Goal: Information Seeking & Learning: Learn about a topic

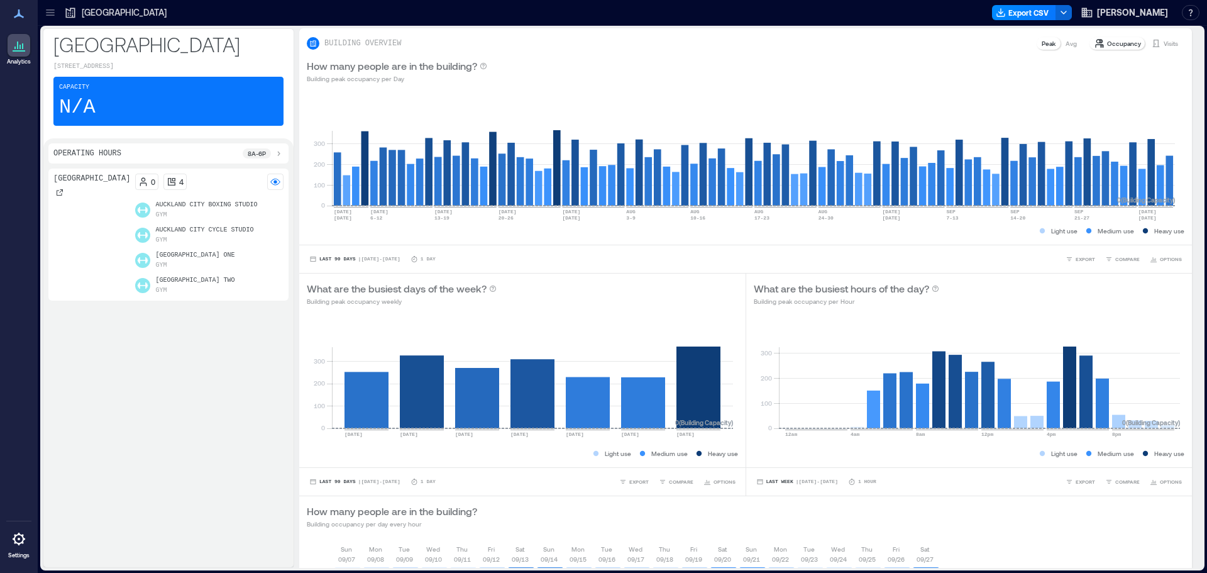
click at [52, 12] on icon at bounding box center [50, 12] width 13 height 13
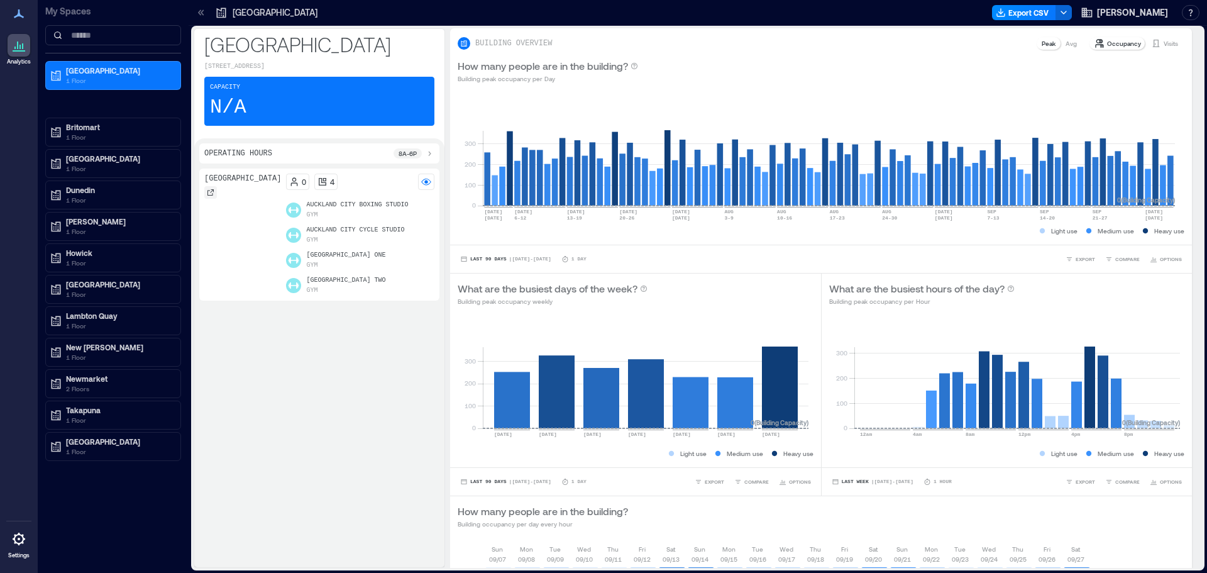
click at [208, 196] on icon at bounding box center [211, 193] width 8 height 8
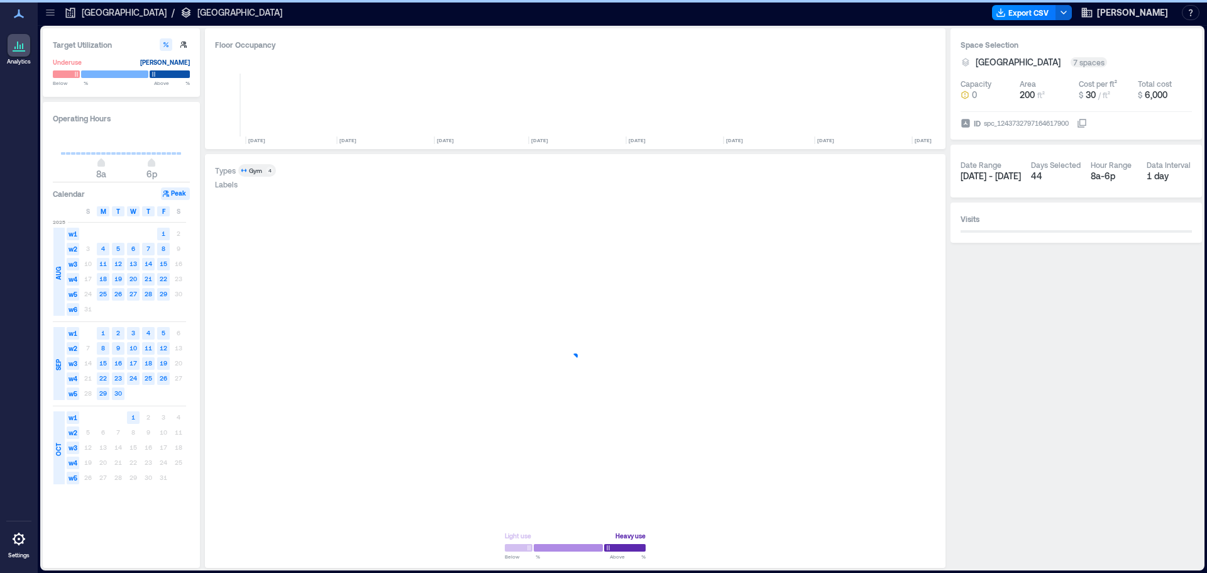
scroll to position [0, 6300]
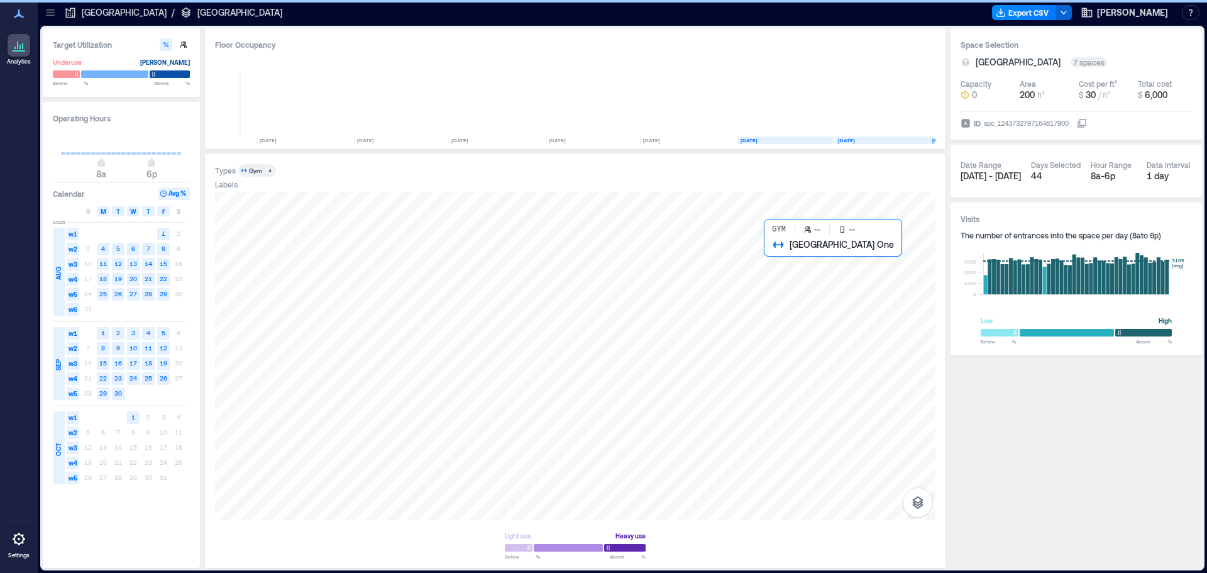
click at [770, 253] on div at bounding box center [575, 356] width 721 height 328
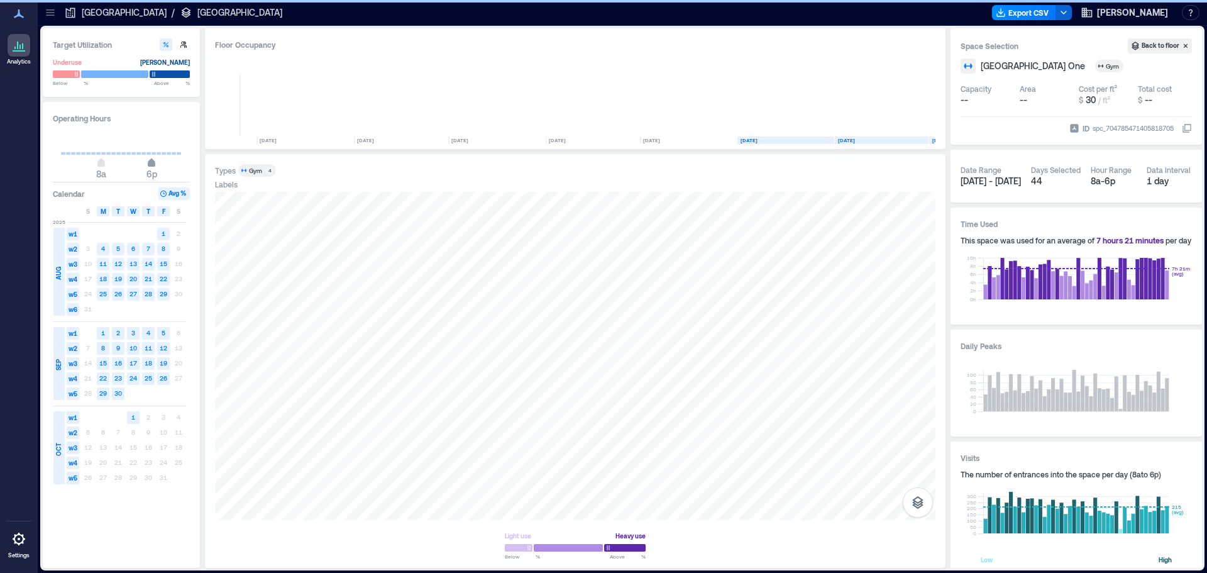
type input "**"
drag, startPoint x: 152, startPoint y: 165, endPoint x: 133, endPoint y: 177, distance: 22.2
click at [133, 167] on span "2p" at bounding box center [132, 164] width 8 height 5
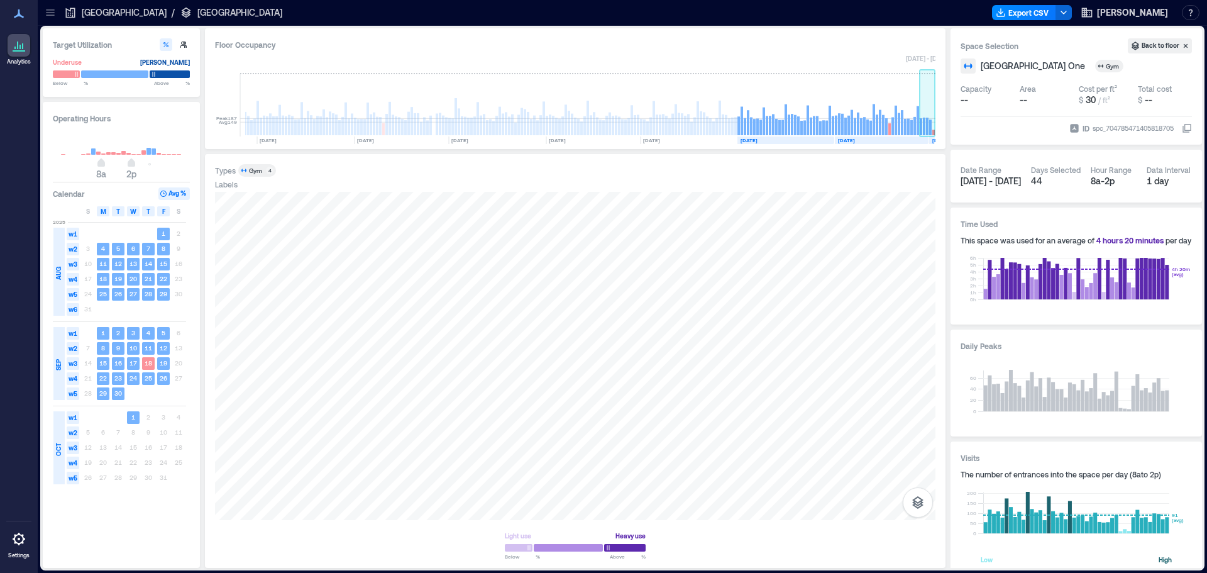
click at [927, 123] on rect at bounding box center [927, 127] width 3 height 18
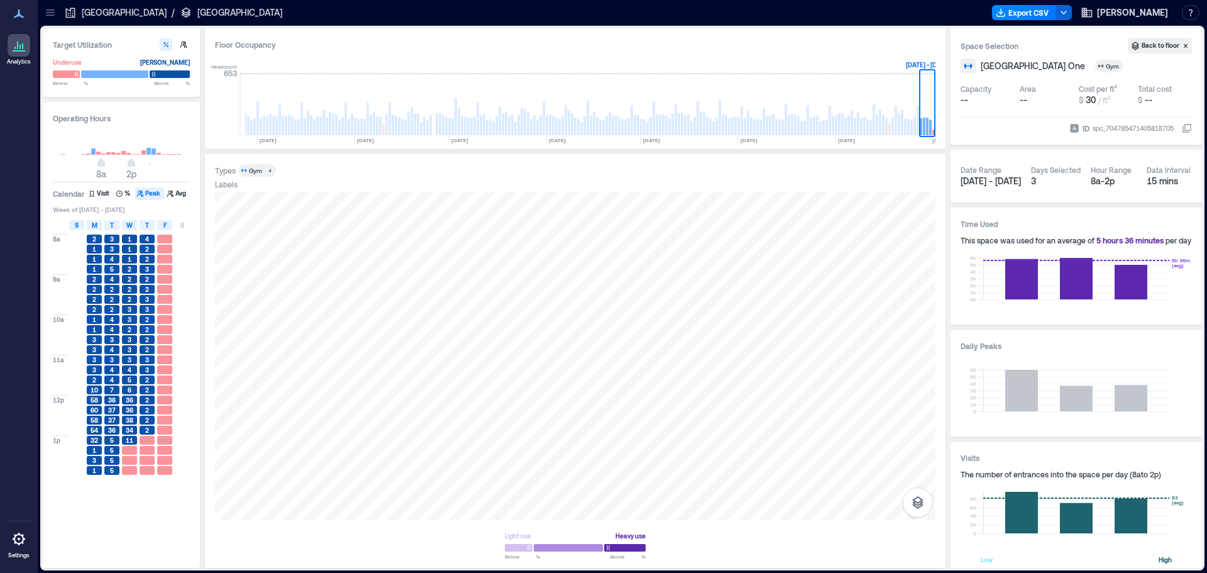
click at [72, 223] on div "S" at bounding box center [76, 225] width 15 height 10
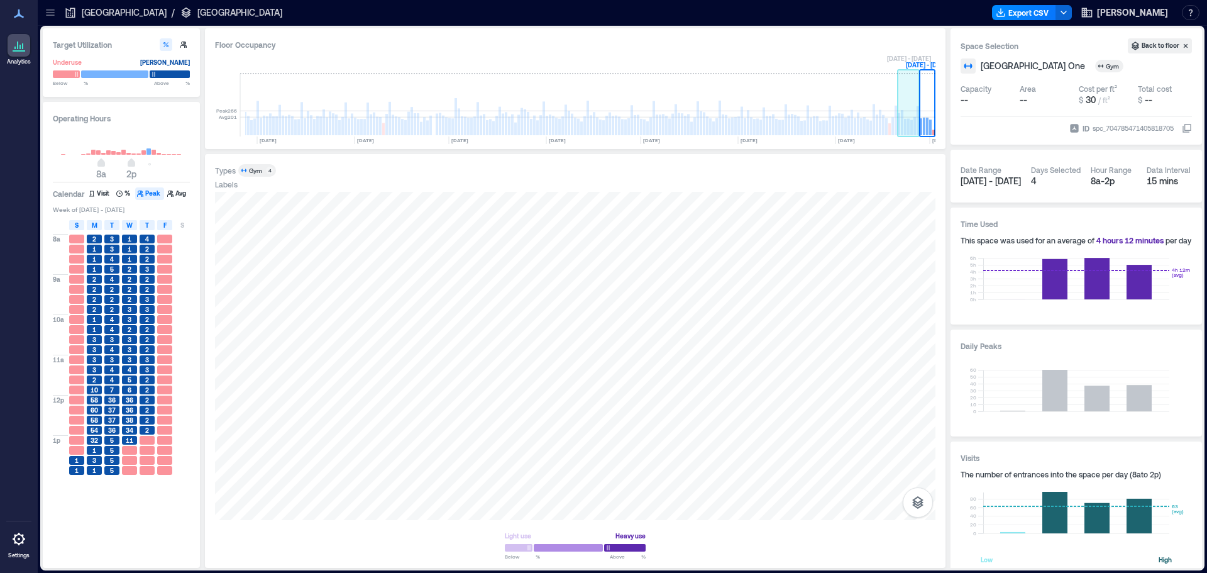
click at [909, 118] on rect at bounding box center [909, 105] width 22 height 63
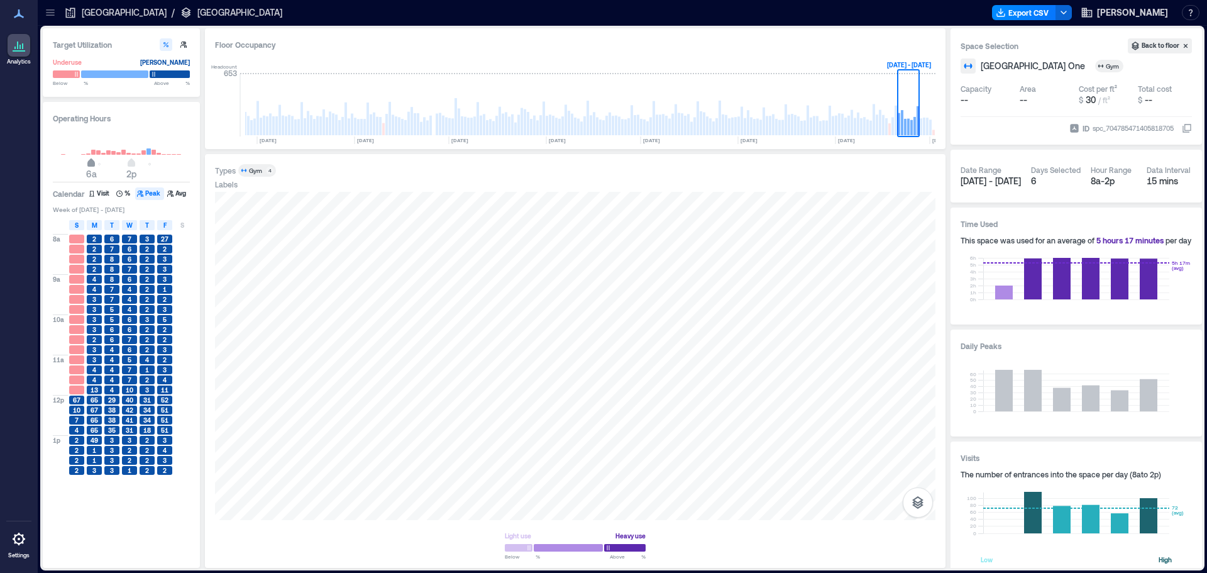
type input "*"
drag, startPoint x: 103, startPoint y: 160, endPoint x: 87, endPoint y: 182, distance: 26.9
click at [87, 167] on span "5a" at bounding box center [86, 164] width 8 height 5
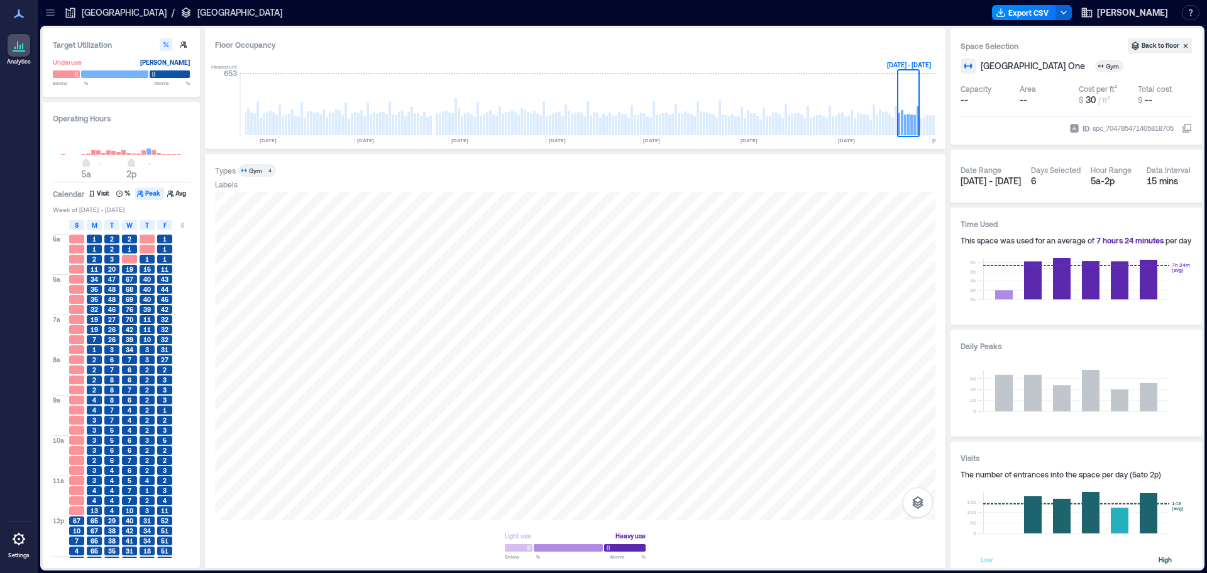
click at [45, 8] on icon at bounding box center [50, 12] width 13 height 13
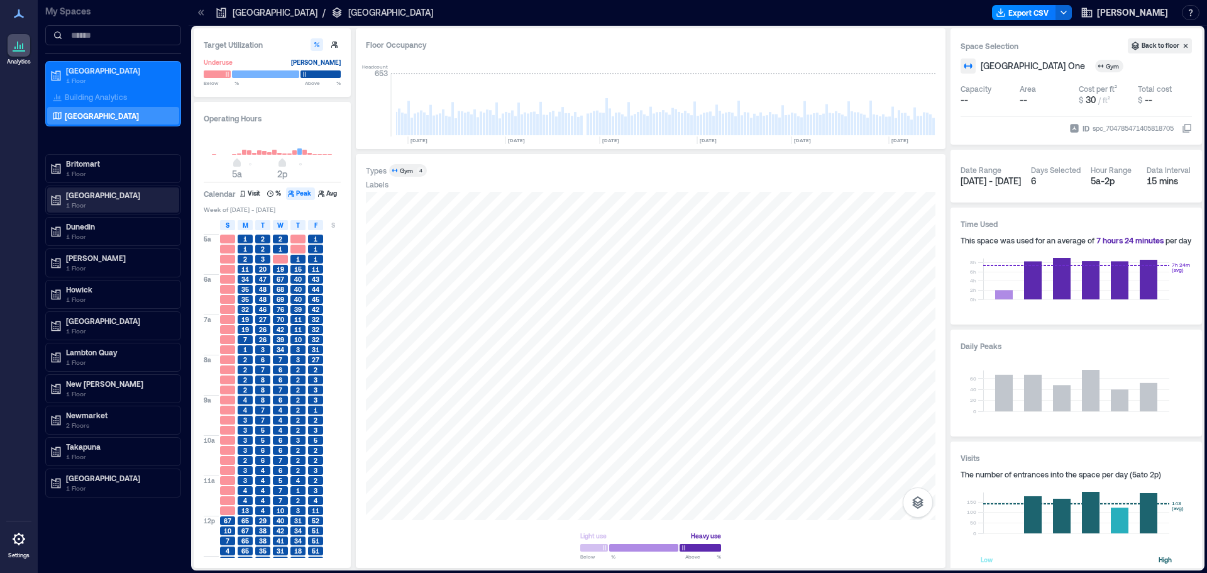
click at [96, 189] on div "Christchurch 1 Floor" at bounding box center [113, 199] width 132 height 25
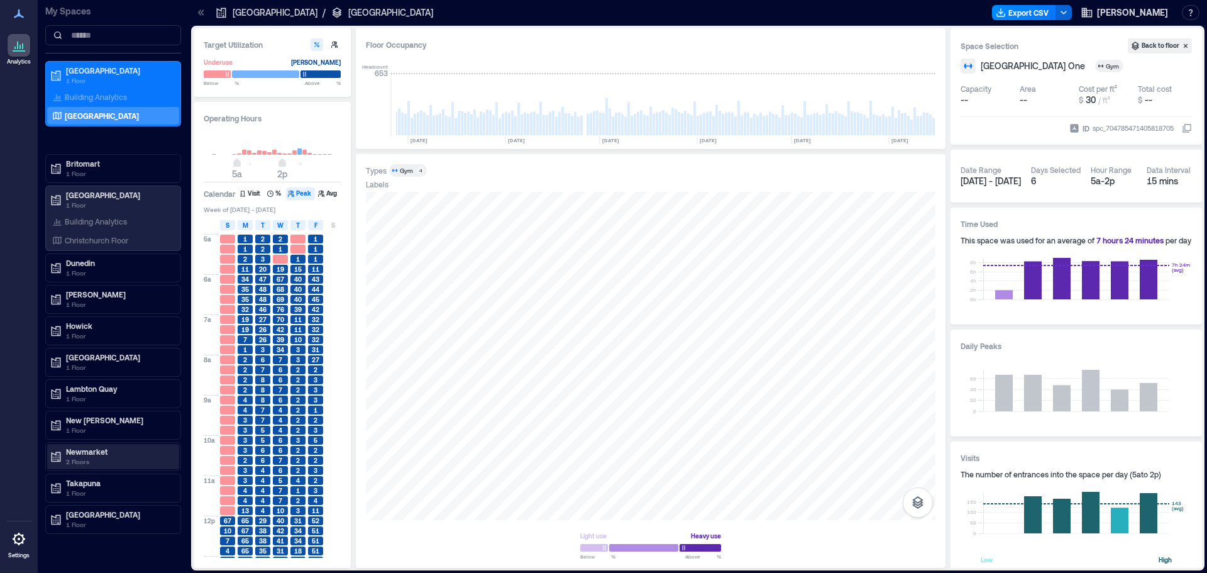
click at [86, 458] on p "2 Floors" at bounding box center [119, 462] width 106 height 10
click at [86, 496] on p "Newmarket: Level 1" at bounding box center [99, 497] width 69 height 10
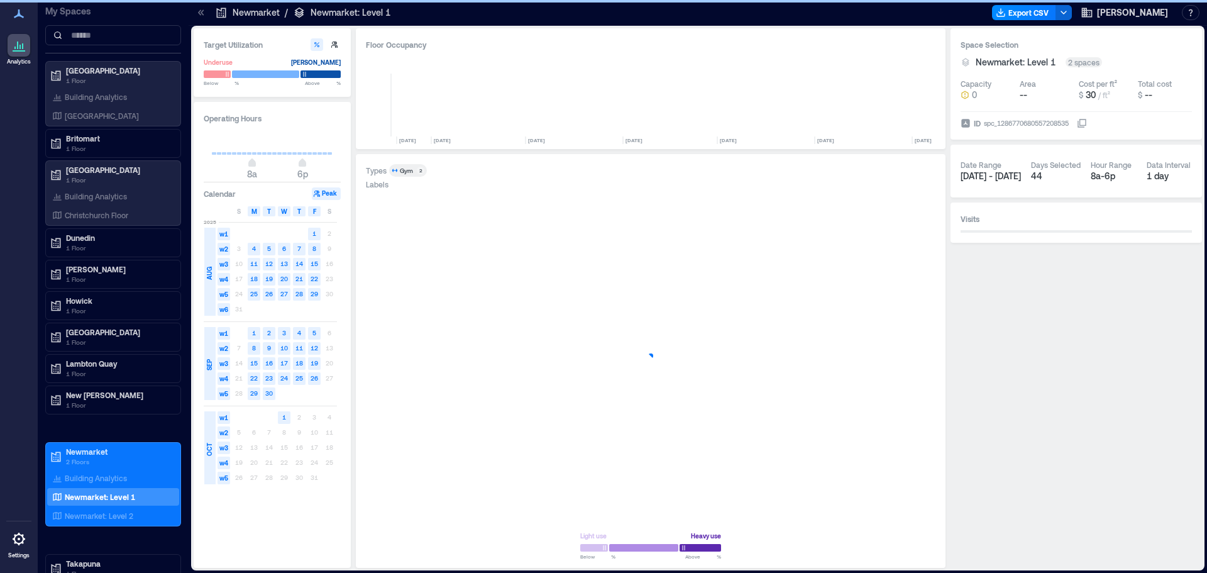
scroll to position [0, 5337]
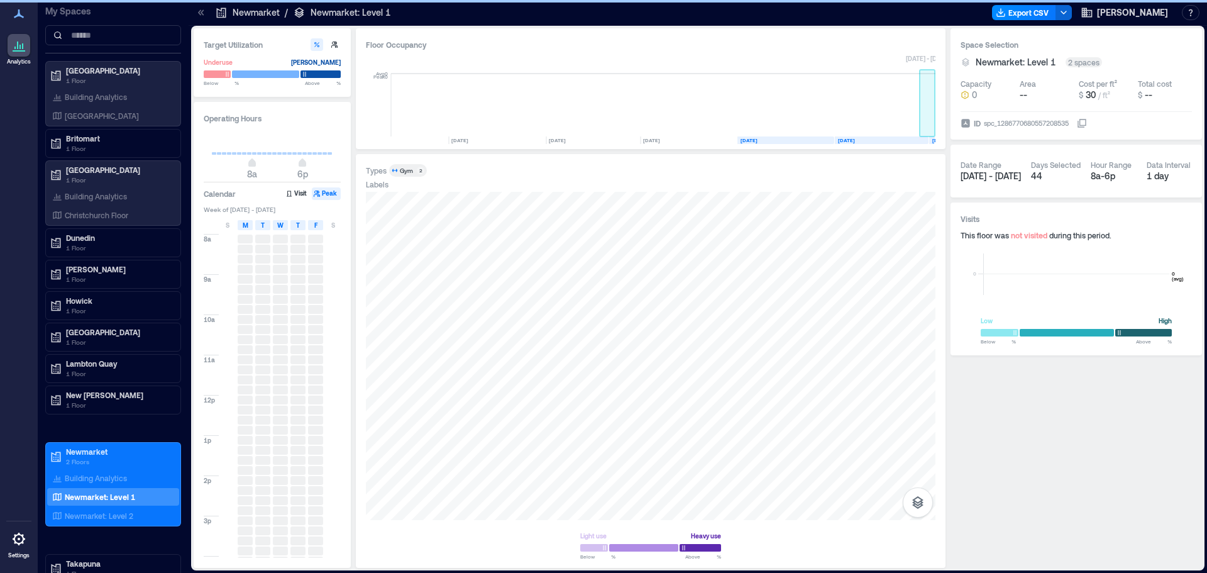
click at [922, 129] on rect at bounding box center [928, 105] width 16 height 63
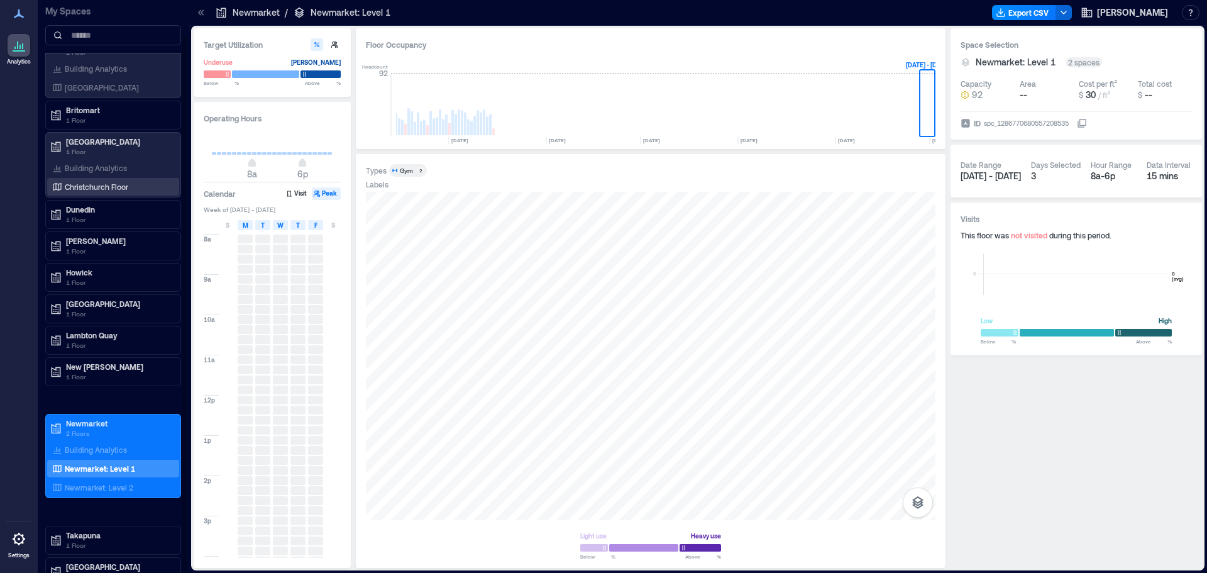
scroll to position [42, 0]
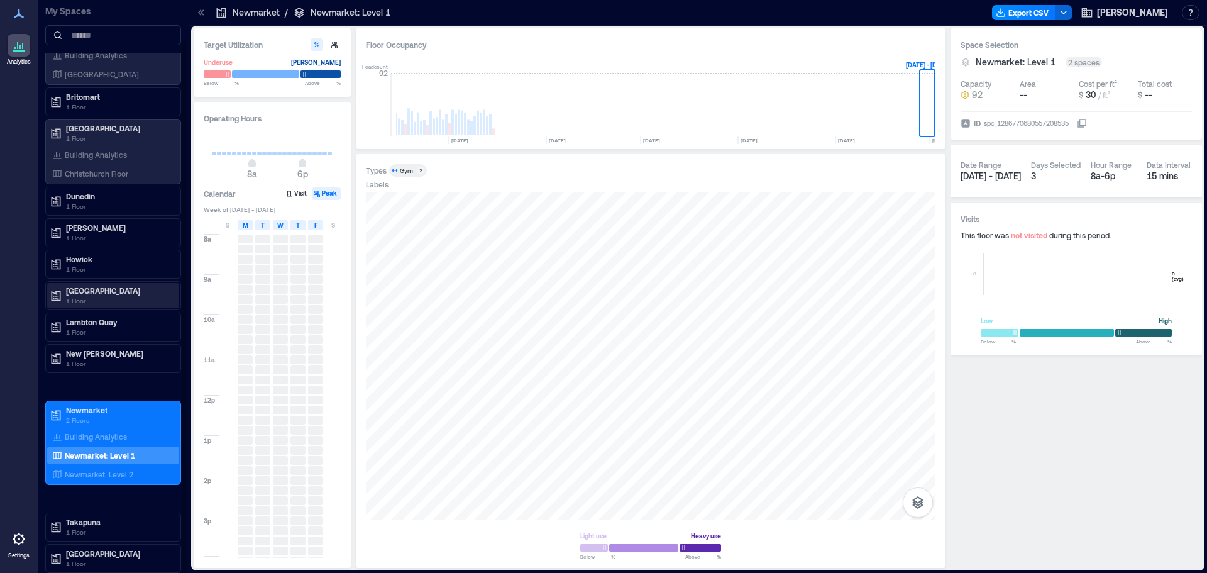
click at [86, 289] on p "[GEOGRAPHIC_DATA]" at bounding box center [119, 291] width 106 height 10
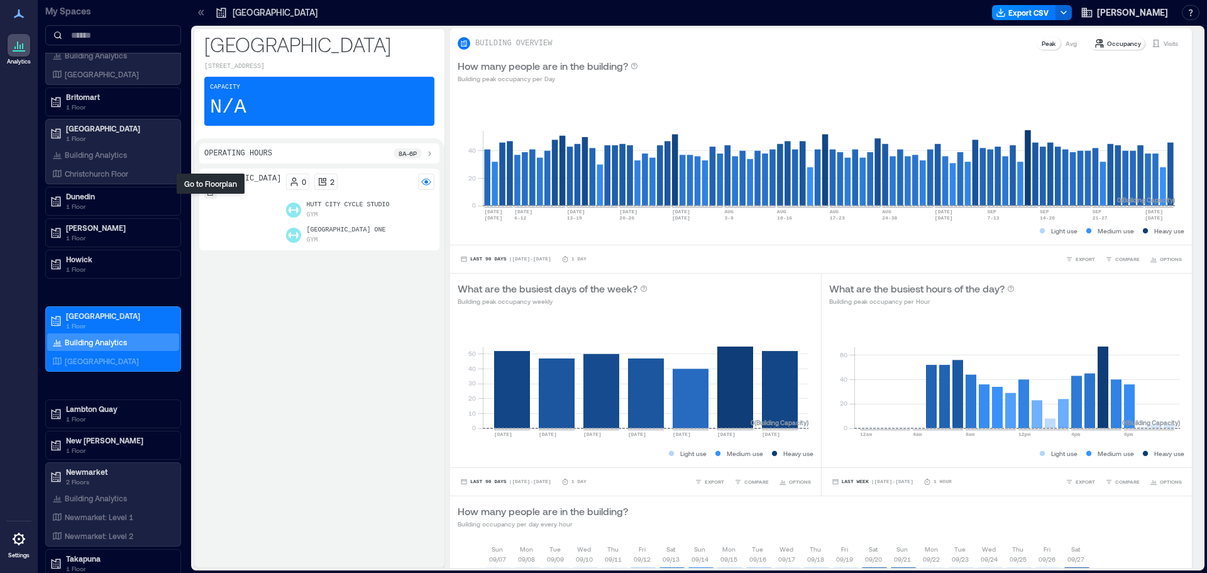
click at [209, 196] on icon at bounding box center [211, 193] width 8 height 8
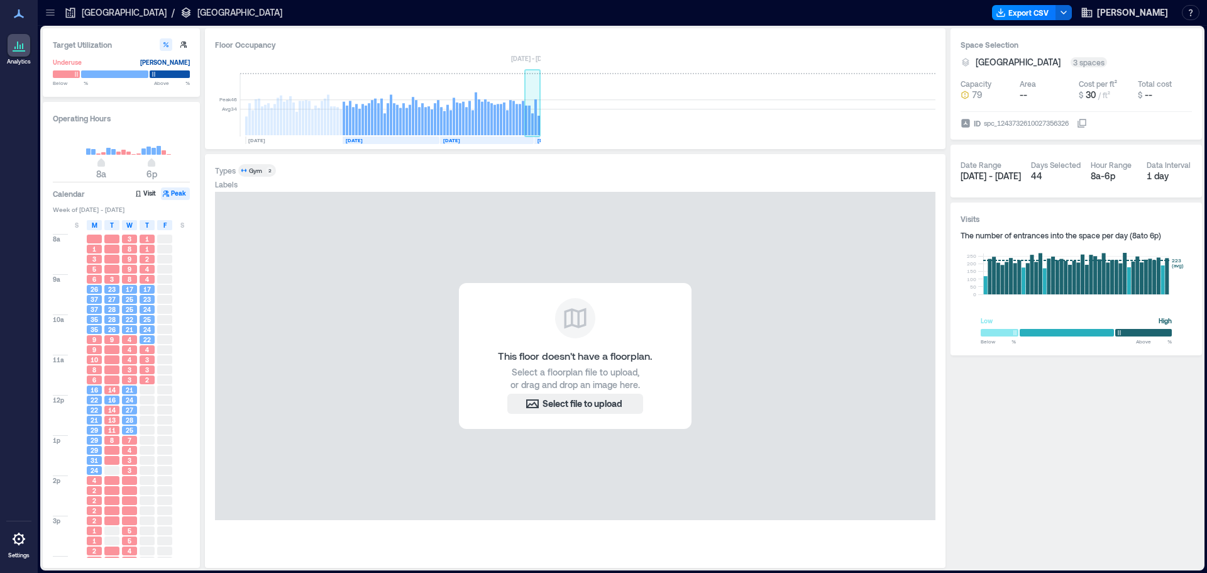
click at [538, 117] on rect at bounding box center [539, 125] width 3 height 19
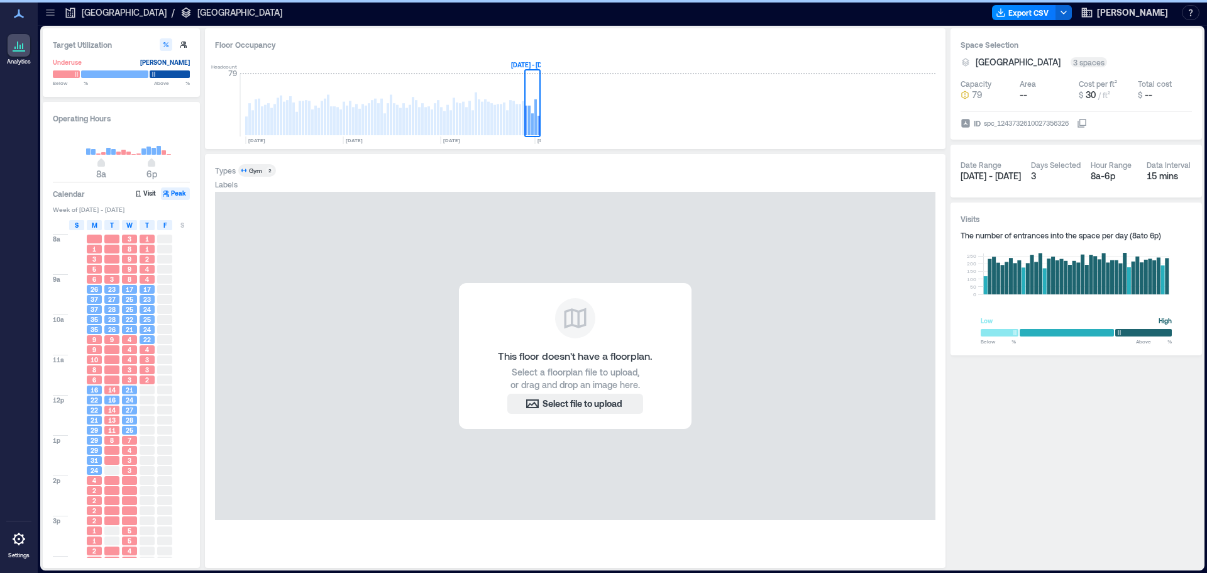
click at [76, 225] on span "S" at bounding box center [77, 225] width 4 height 10
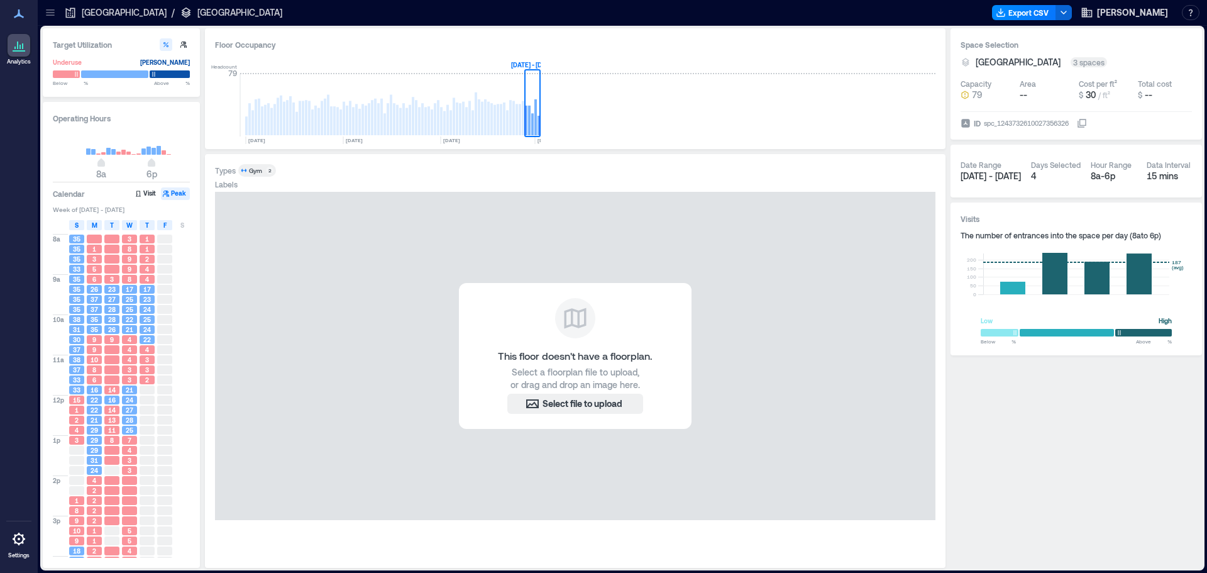
click at [53, 13] on icon at bounding box center [50, 12] width 13 height 13
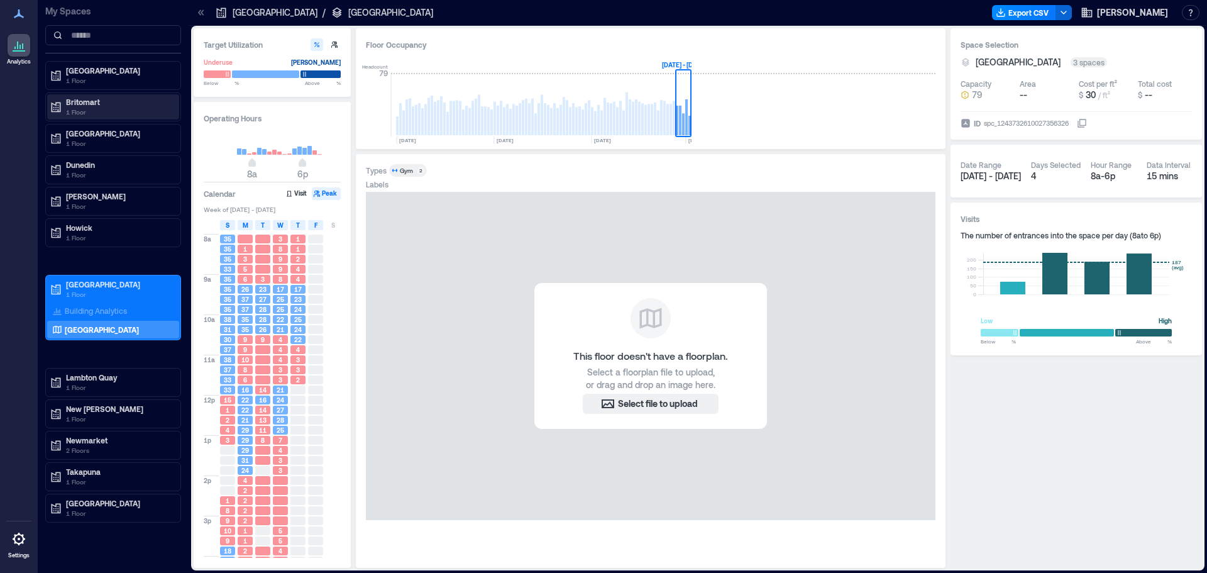
click at [67, 109] on p "1 Floor" at bounding box center [119, 112] width 106 height 10
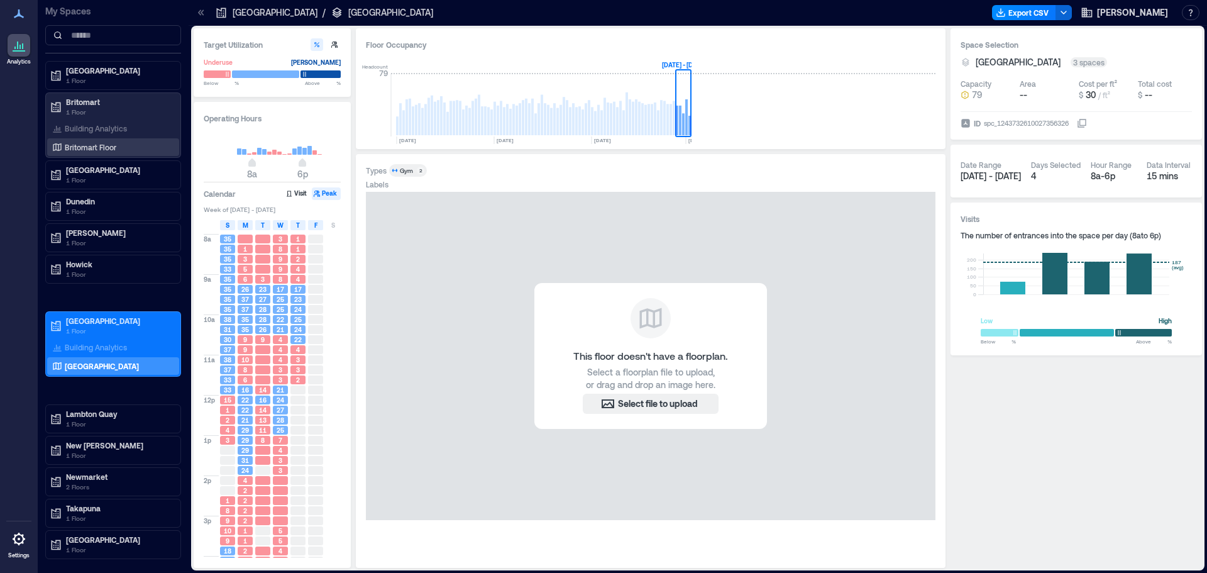
click at [68, 144] on p "Britomart Floor" at bounding box center [91, 147] width 52 height 10
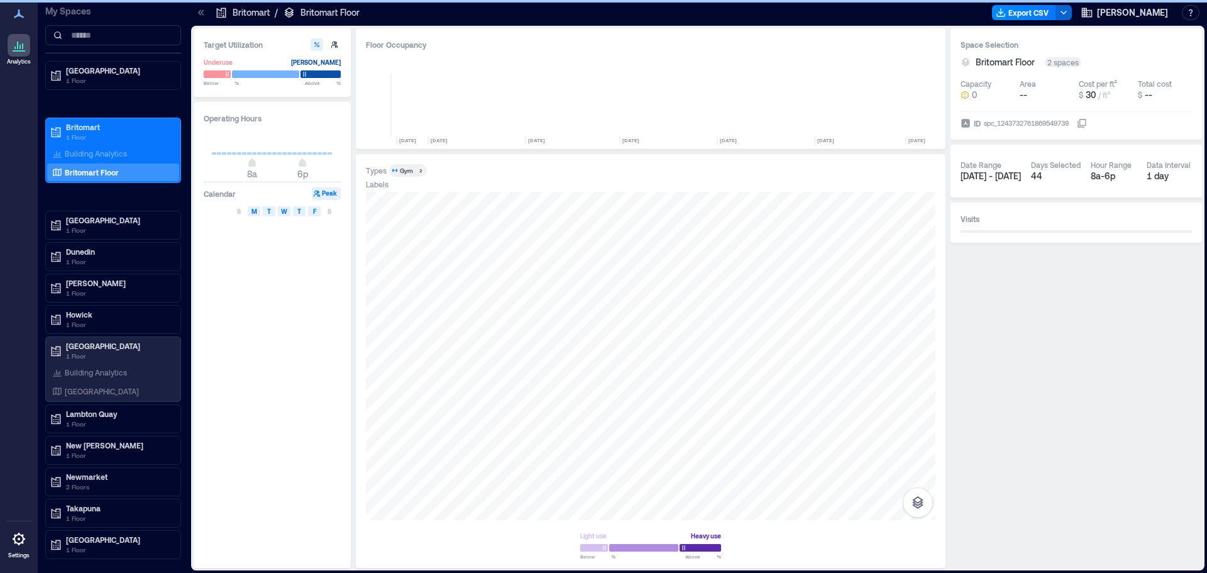
scroll to position [0, 6391]
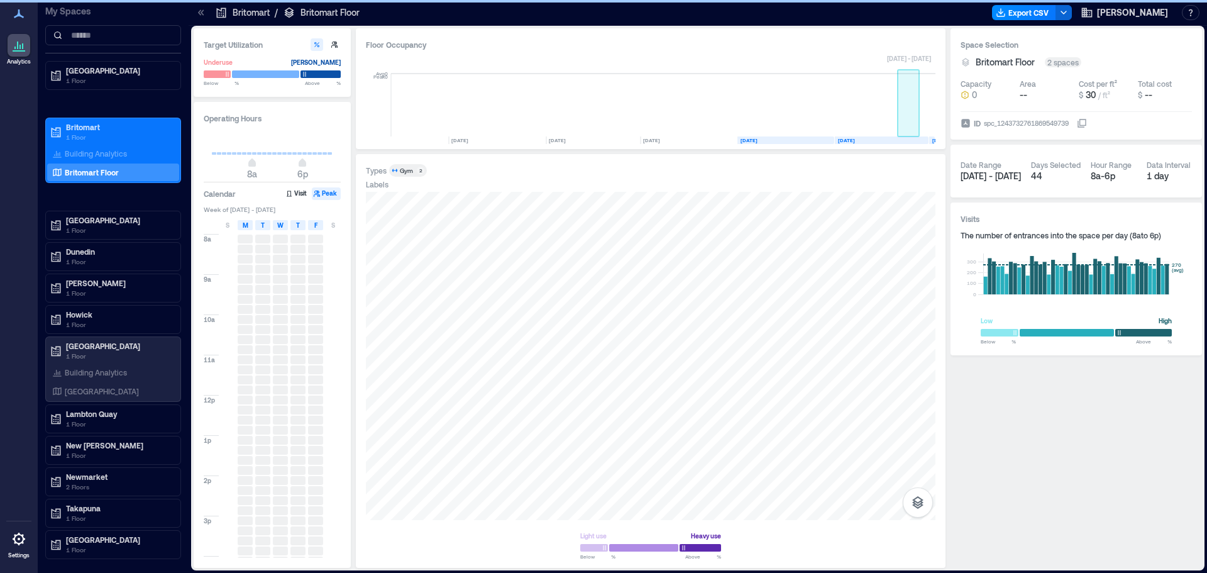
click at [918, 124] on rect at bounding box center [909, 105] width 22 height 63
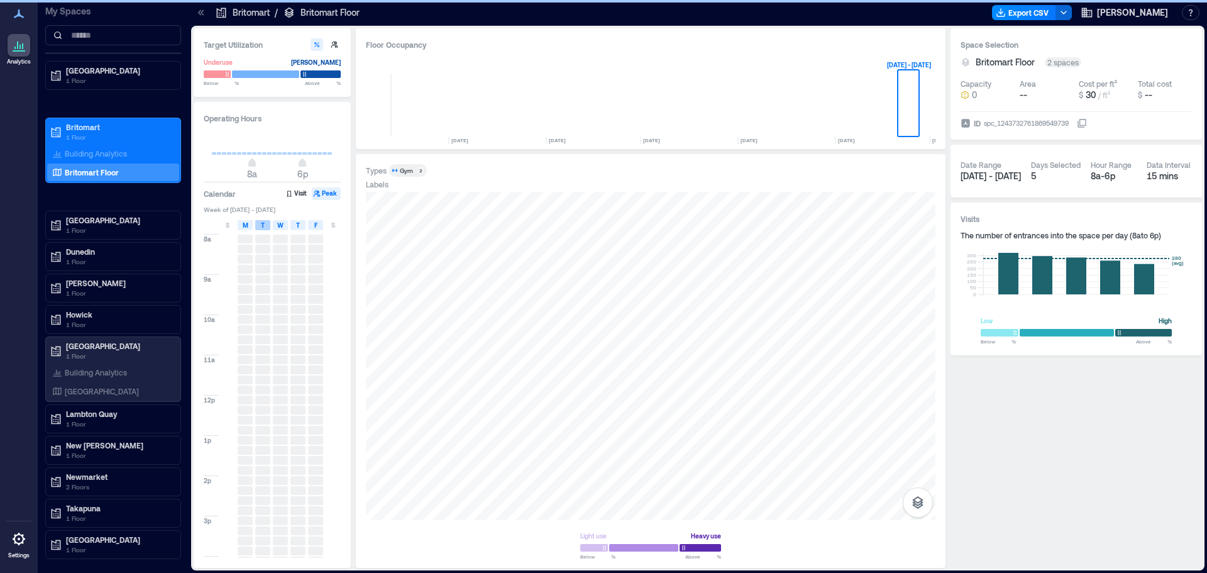
click at [230, 228] on div "S" at bounding box center [227, 225] width 15 height 10
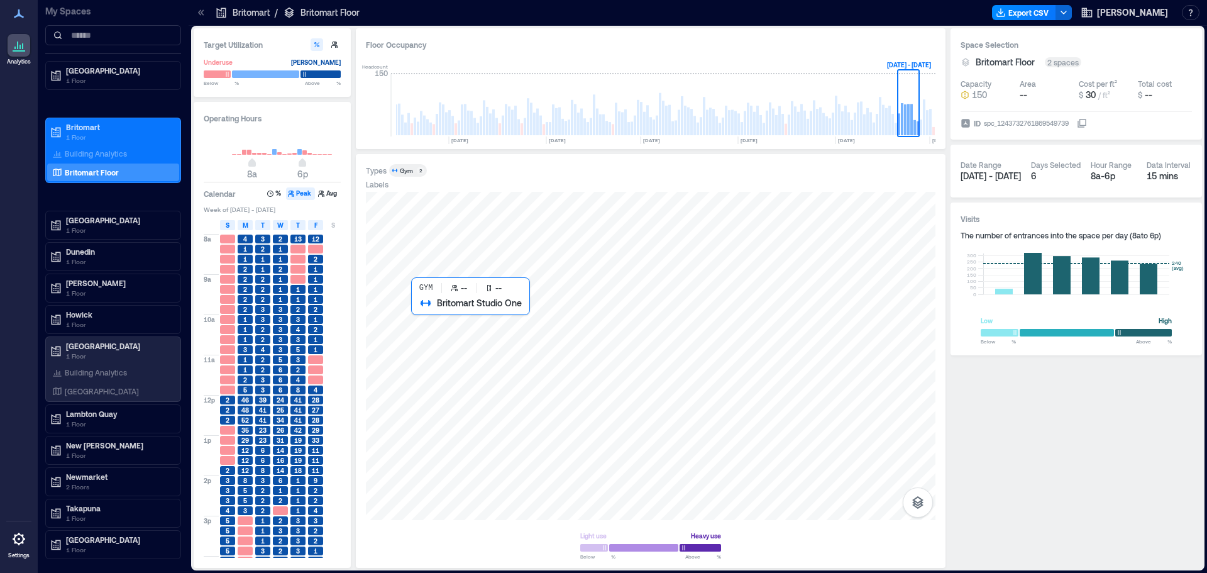
click at [541, 364] on div at bounding box center [651, 356] width 570 height 328
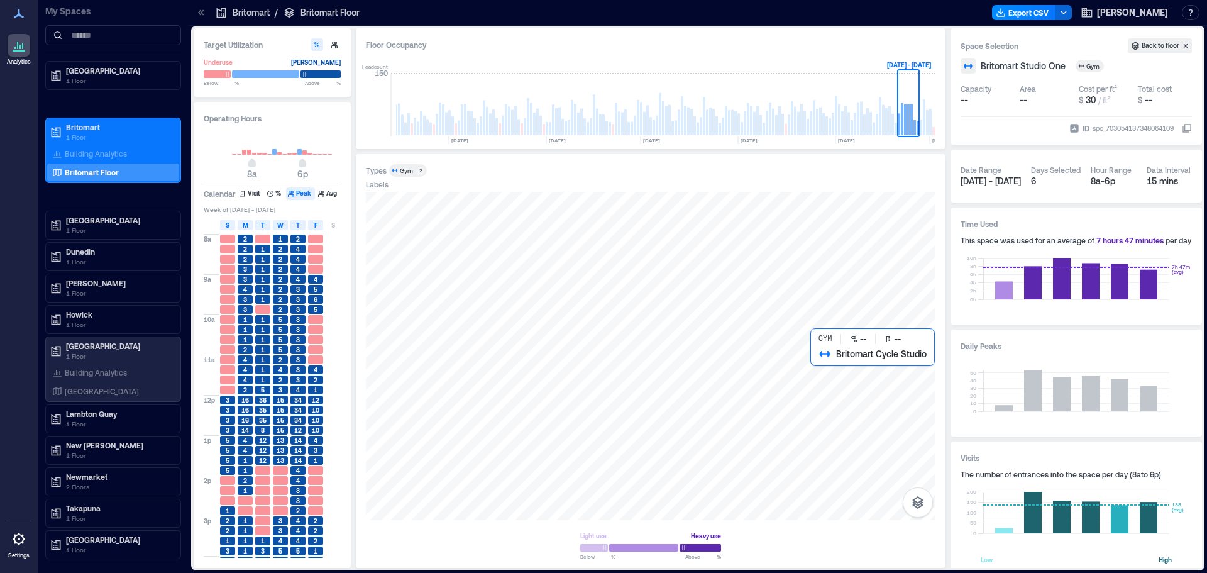
drag, startPoint x: 939, startPoint y: 323, endPoint x: 849, endPoint y: 374, distance: 103.0
click at [849, 374] on div at bounding box center [651, 356] width 570 height 328
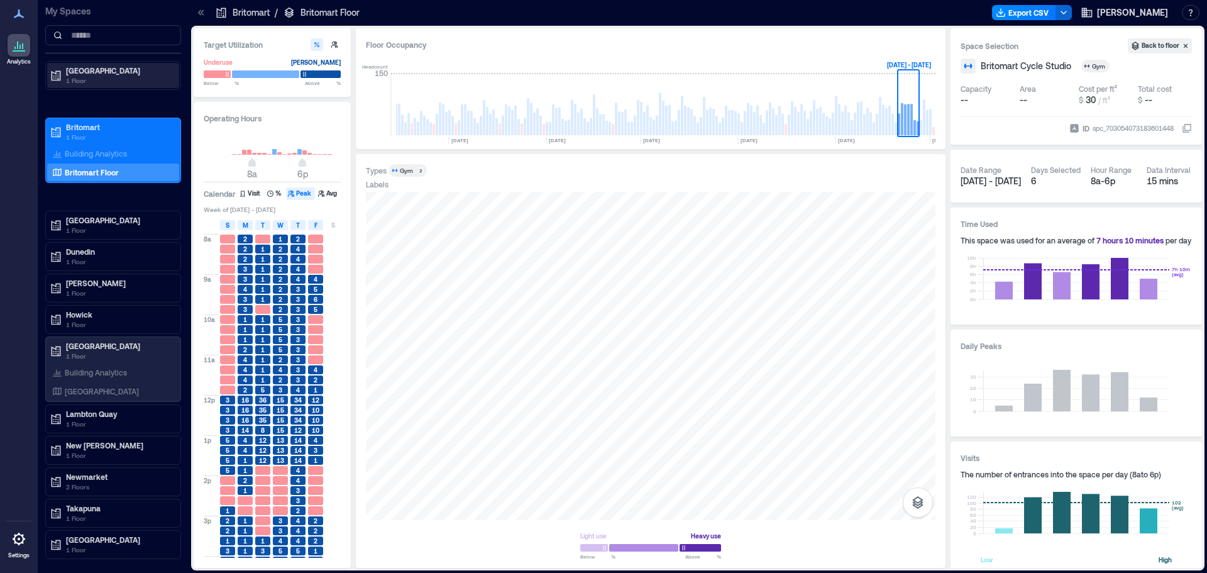
click at [54, 69] on icon at bounding box center [56, 75] width 13 height 13
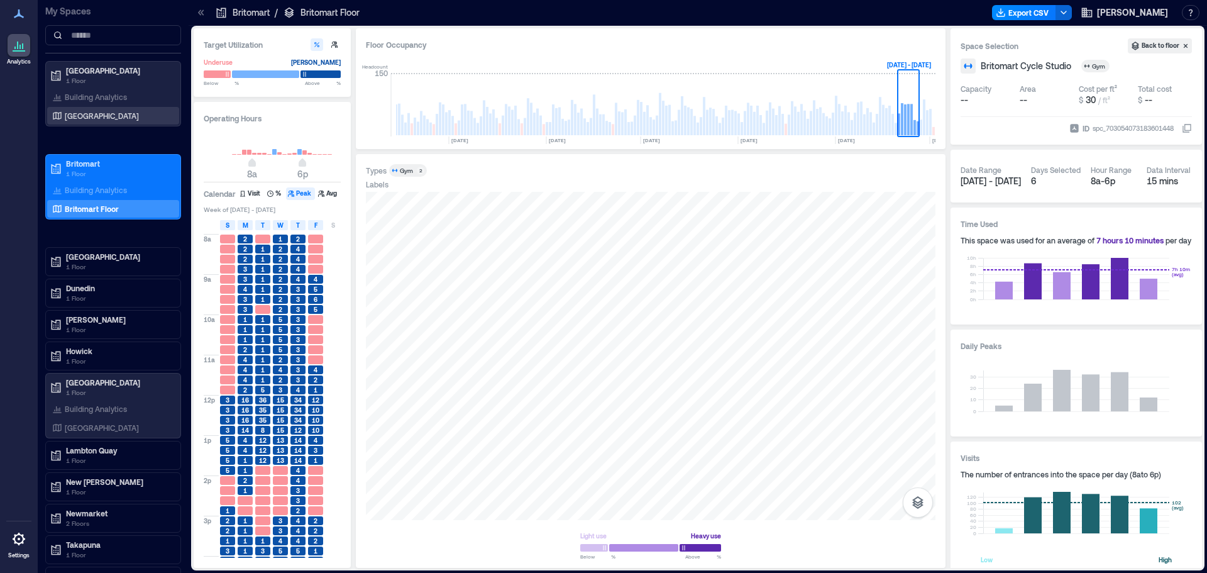
click at [69, 109] on div "[GEOGRAPHIC_DATA]" at bounding box center [113, 116] width 132 height 18
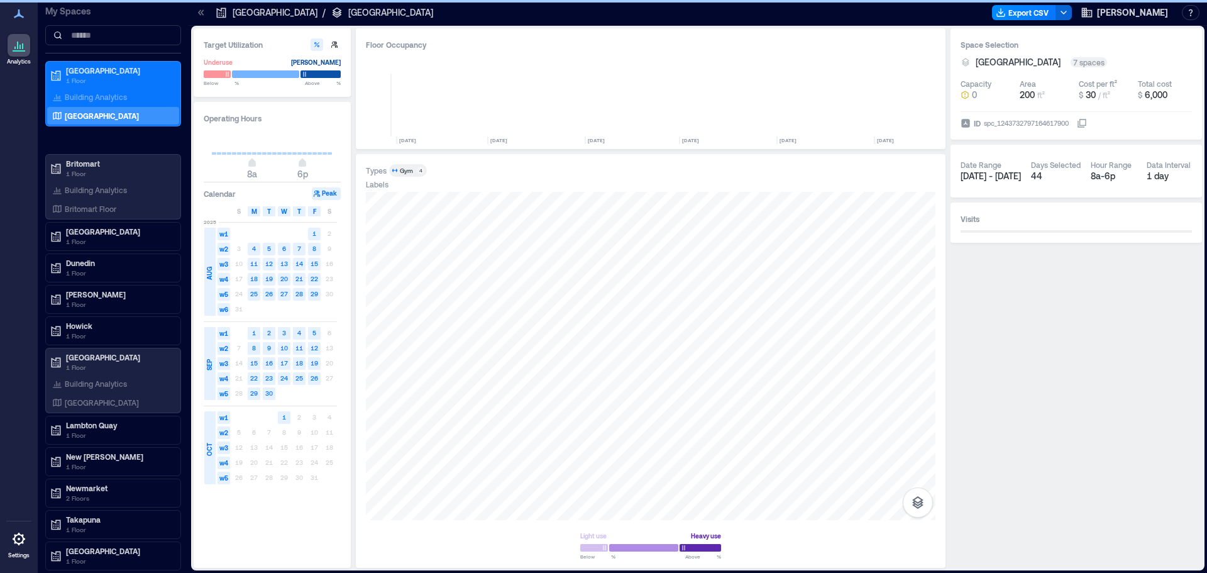
scroll to position [0, 6451]
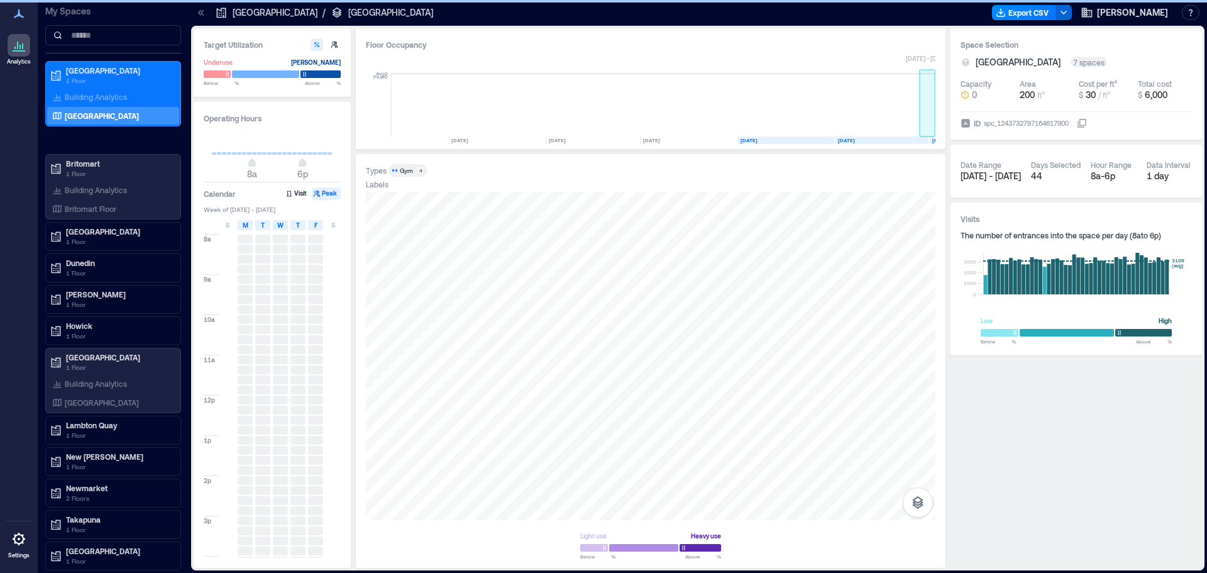
click at [923, 121] on rect at bounding box center [928, 105] width 16 height 63
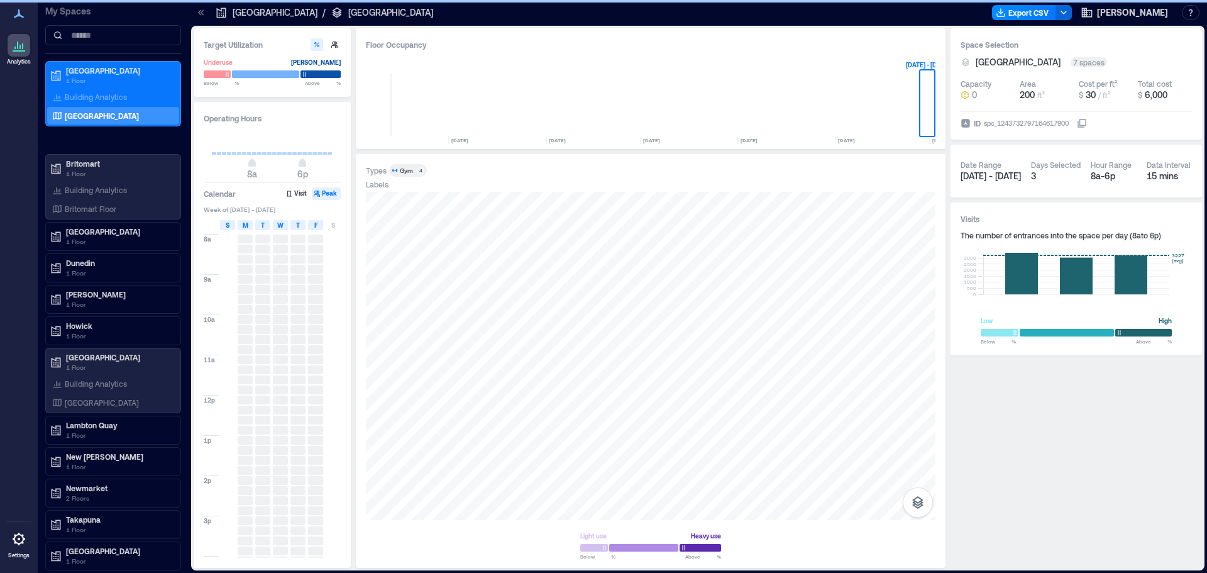
click at [229, 226] on span "S" at bounding box center [228, 225] width 4 height 10
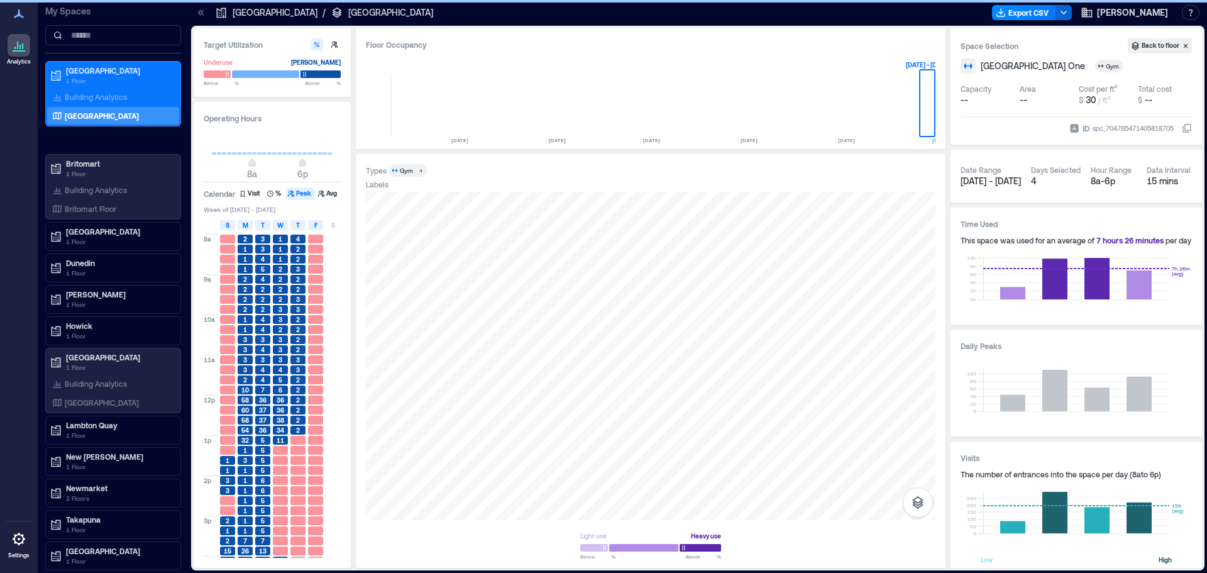
click at [414, 174] on div "Gym" at bounding box center [407, 170] width 15 height 9
click at [400, 169] on div "Gym" at bounding box center [406, 170] width 13 height 9
